Goal: Information Seeking & Learning: Learn about a topic

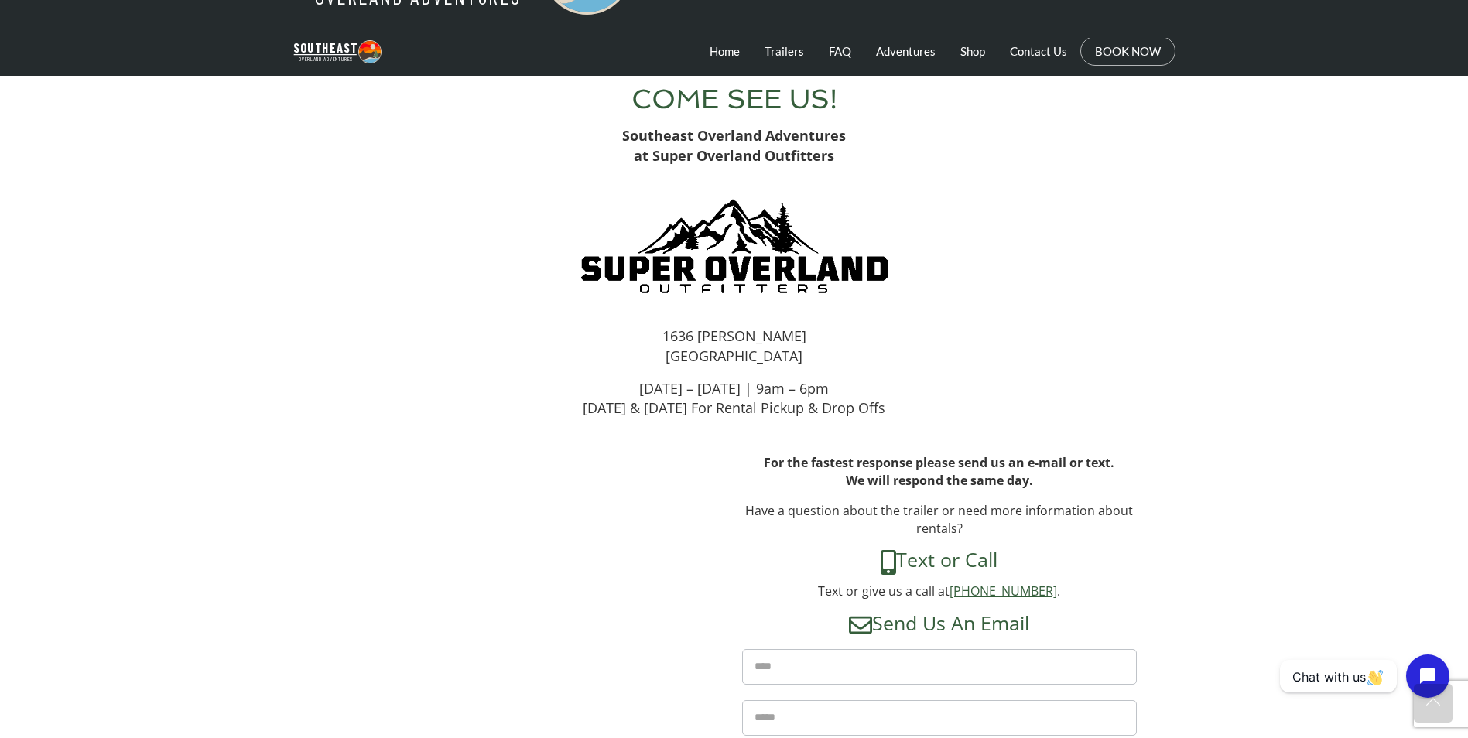
scroll to position [118, 0]
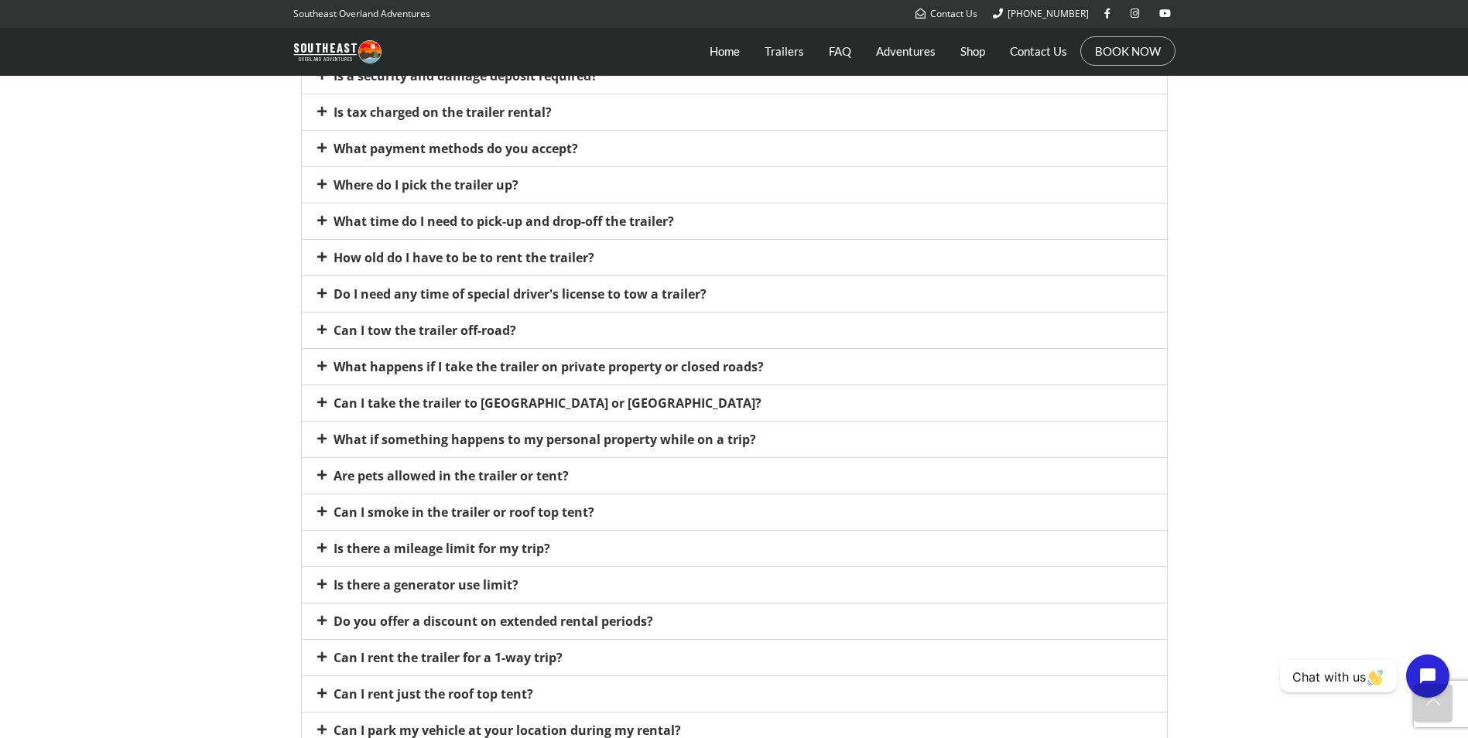
scroll to position [1006, 0]
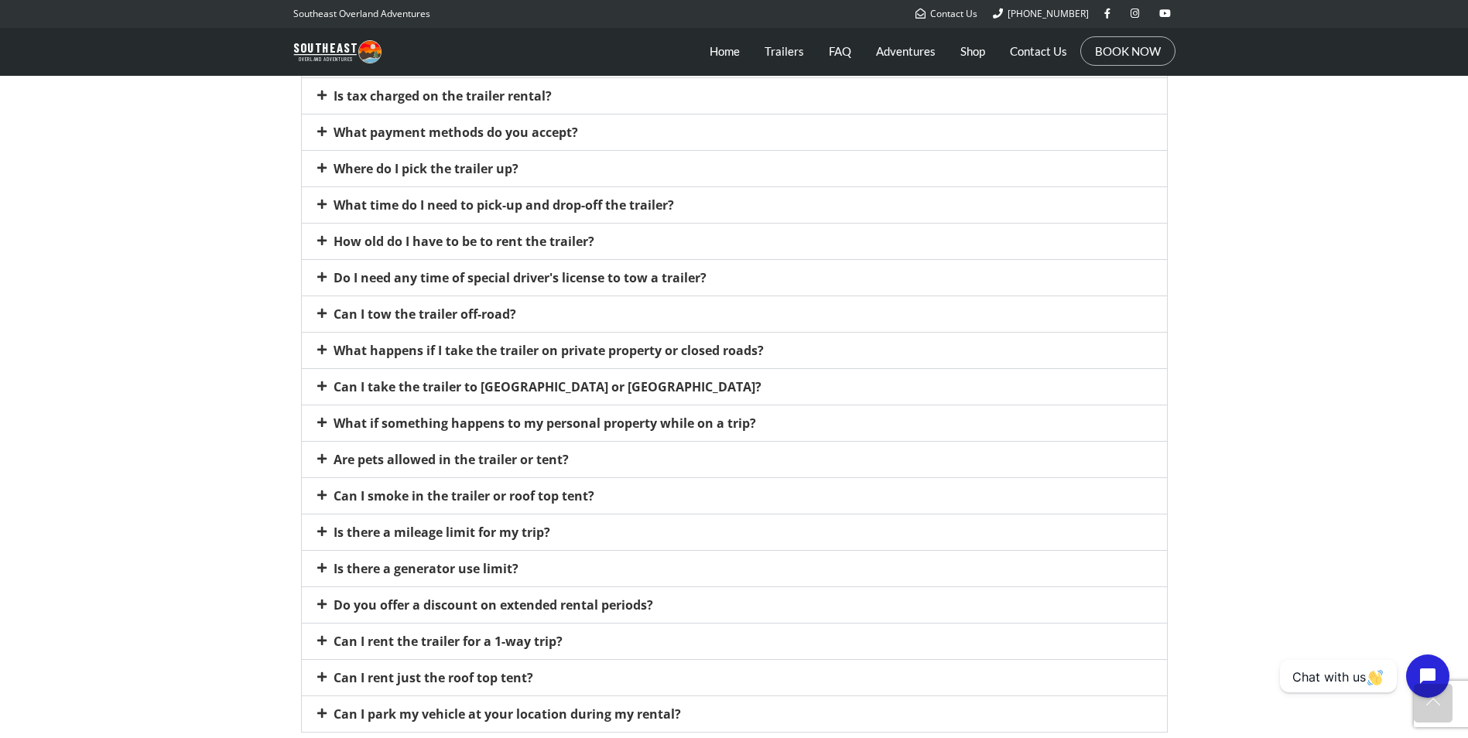
click at [659, 387] on div "Can I take the trailer to Canada or Mexico?" at bounding box center [734, 387] width 865 height 36
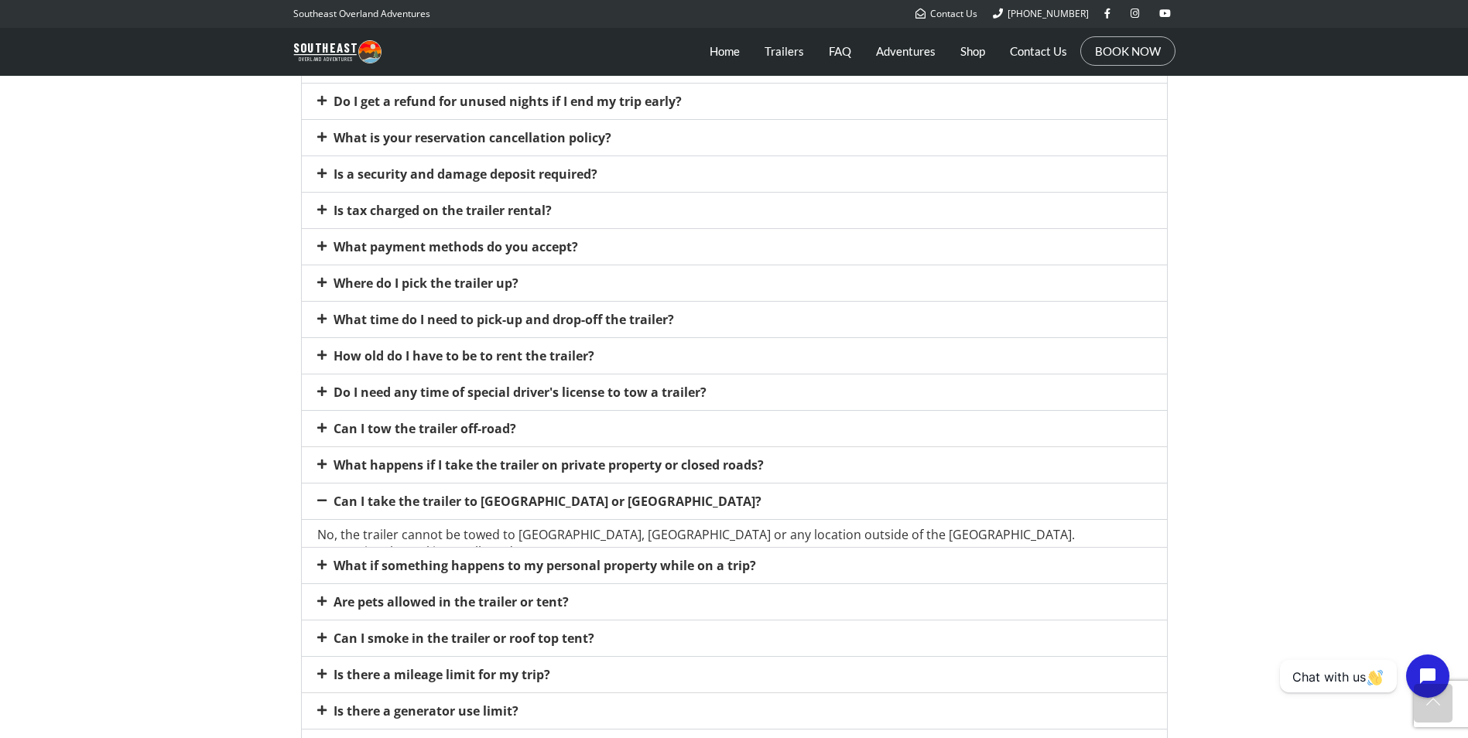
scroll to position [761, 0]
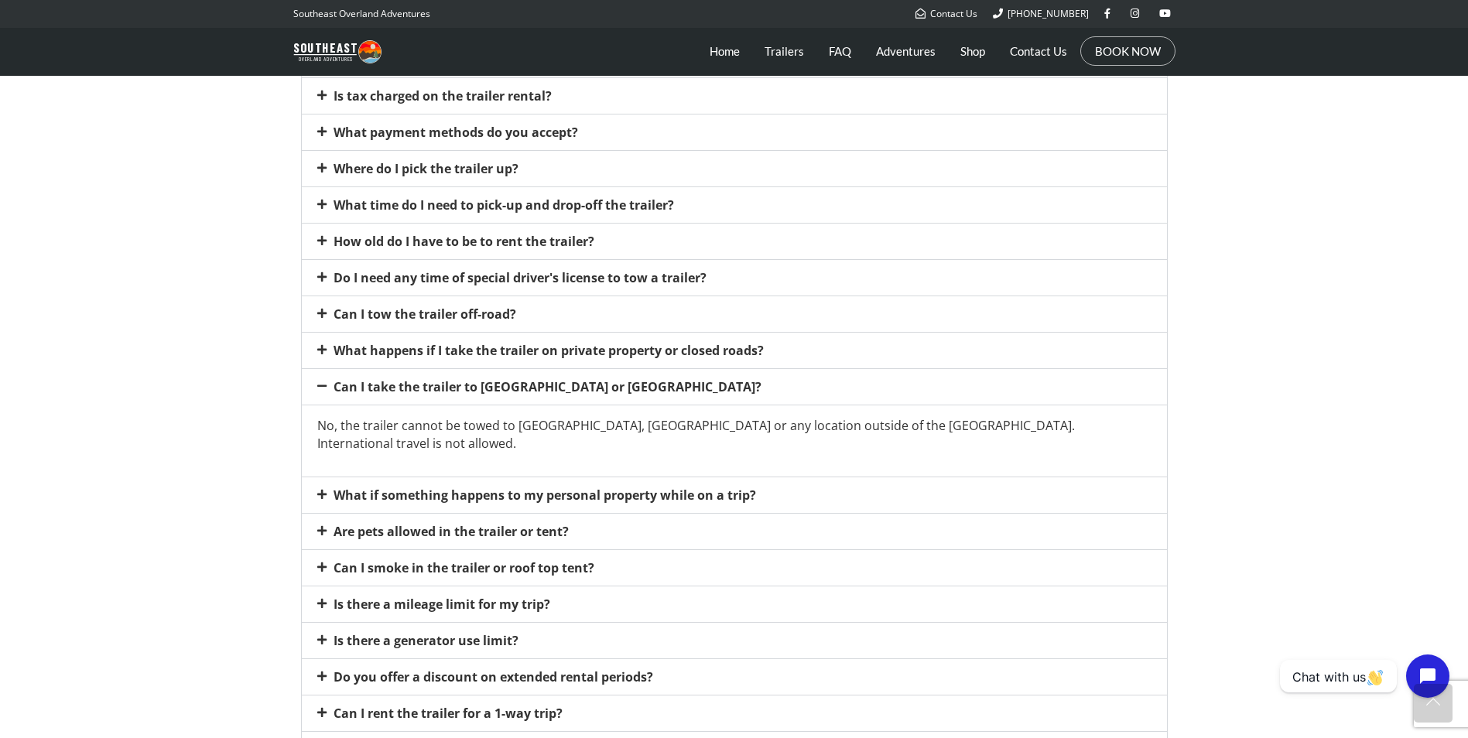
click at [693, 391] on div "Can I take the trailer to Canada or Mexico?" at bounding box center [734, 387] width 865 height 36
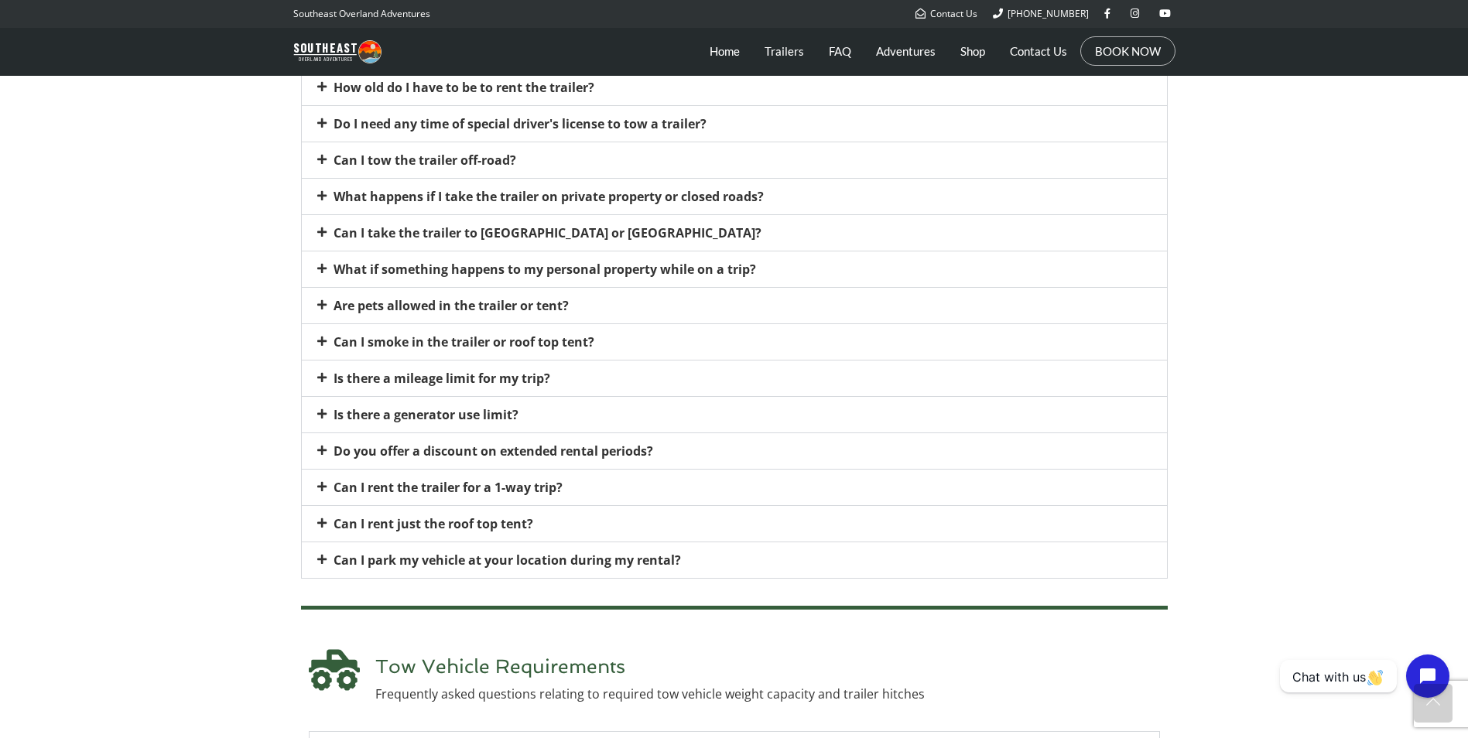
scroll to position [916, 0]
click at [187, 444] on section "Rental Reservations & Terms Frequently asked questions relating to making a ren…" at bounding box center [734, 44] width 1468 height 1084
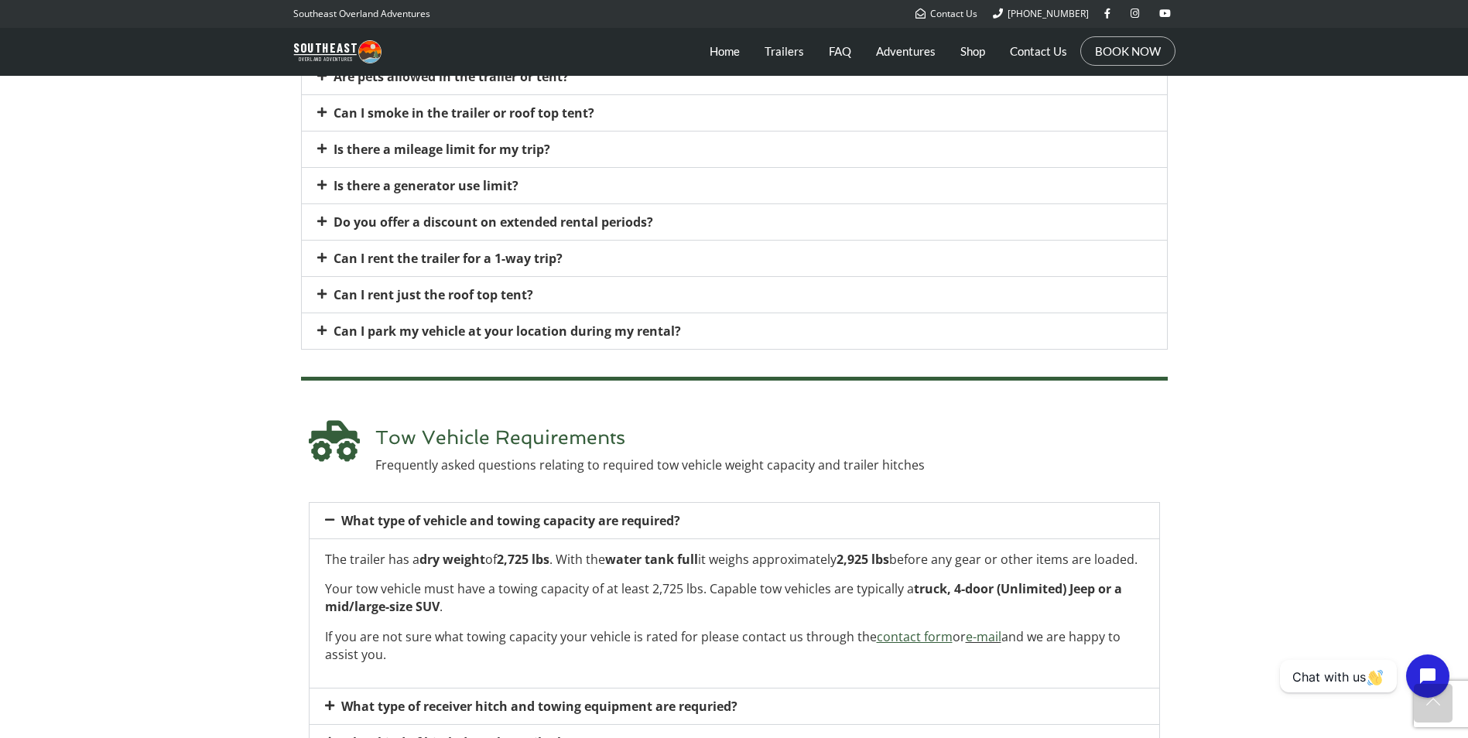
scroll to position [1148, 0]
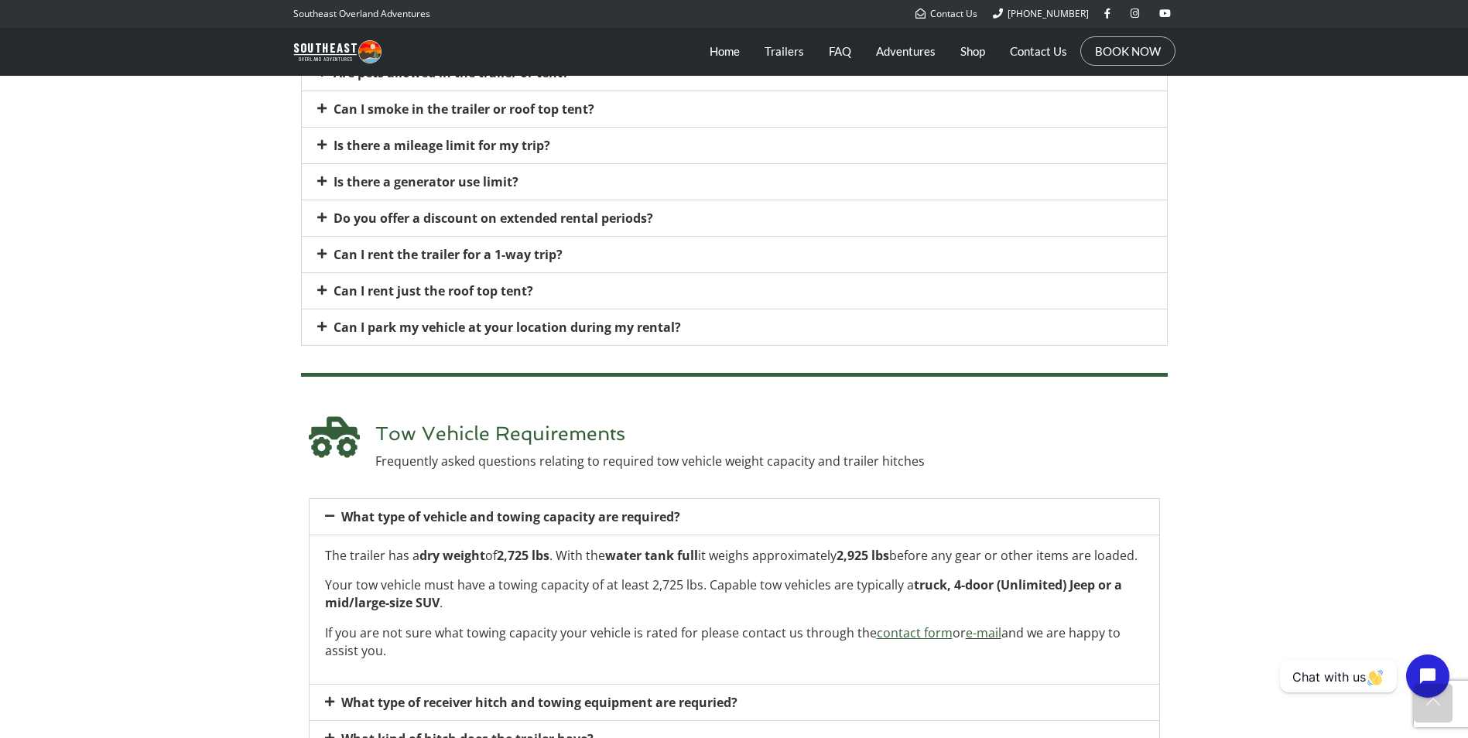
click at [602, 289] on div "Can I rent just the roof top tent?" at bounding box center [734, 291] width 865 height 36
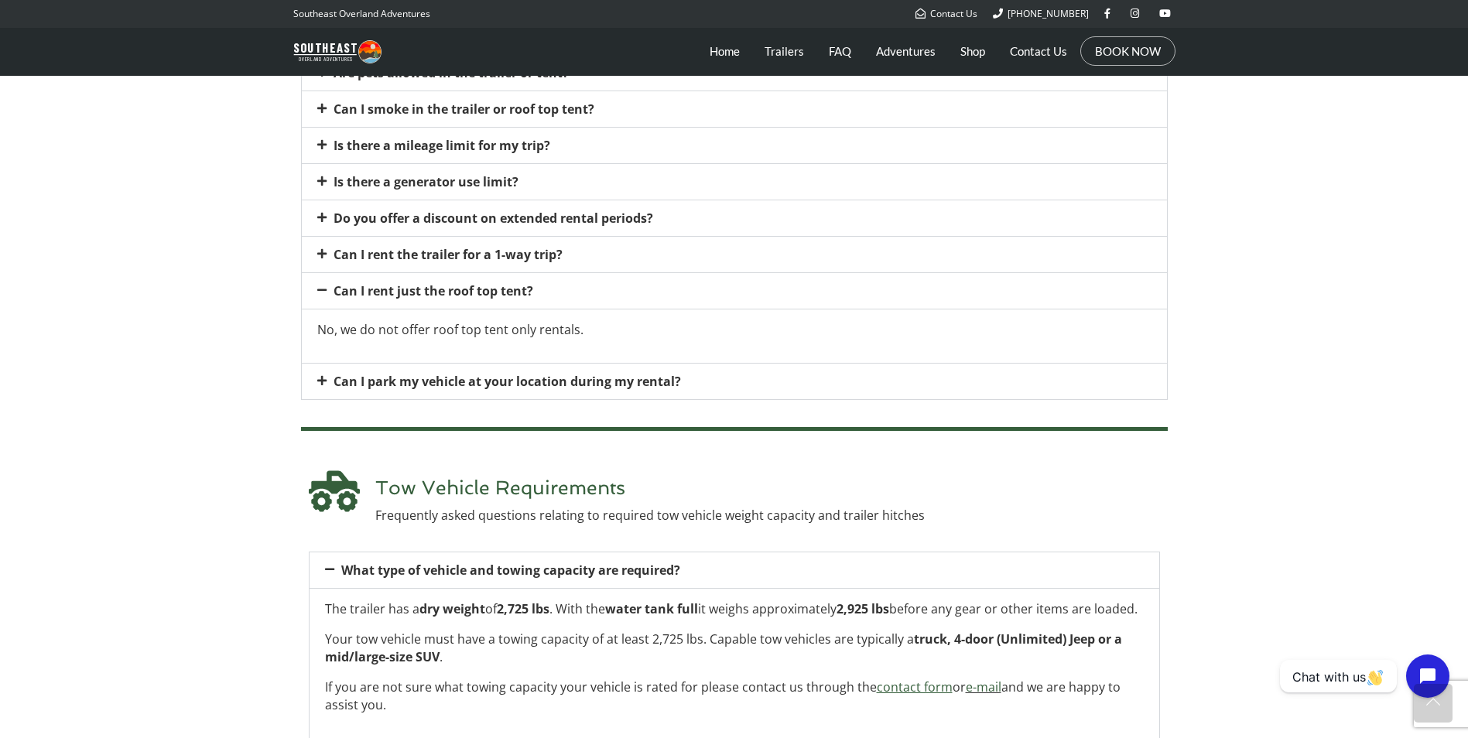
click at [604, 288] on div "Can I rent just the roof top tent?" at bounding box center [734, 291] width 865 height 36
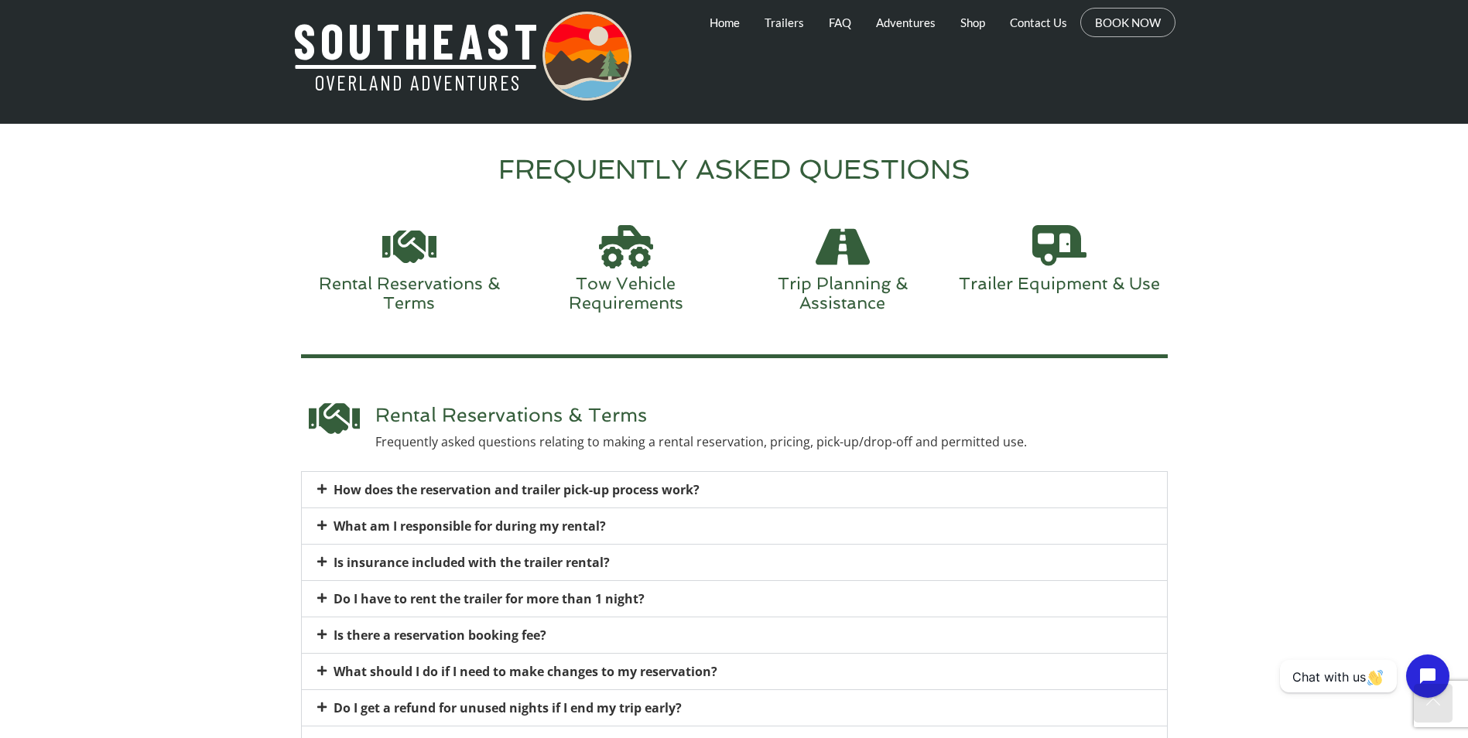
scroll to position [0, 0]
